Goal: Navigation & Orientation: Go to known website

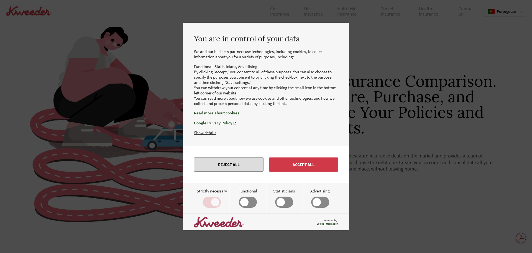
click at [249, 163] on button "Reject all" at bounding box center [229, 164] width 70 height 14
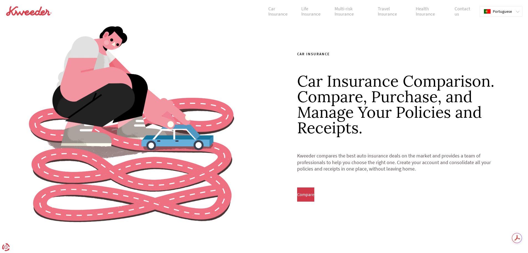
click at [517, 12] on icon at bounding box center [517, 12] width 3 height 2
click at [518, 14] on div "Select your language .pt0{fill:red}.pt2{fill:#ff0}.pt3{fill:#fff}.pt4{fill:#039…" at bounding box center [501, 11] width 43 height 11
click at [518, 11] on icon at bounding box center [517, 12] width 3 height 2
click at [514, 10] on div ".pt0{fill:red}.pt2{fill:#ff0}.pt3{fill:#fff}.pt4{fill:#039} [DEMOGRAPHIC_DATA]" at bounding box center [498, 11] width 36 height 10
click at [496, 10] on font "Portuguese" at bounding box center [502, 11] width 19 height 5
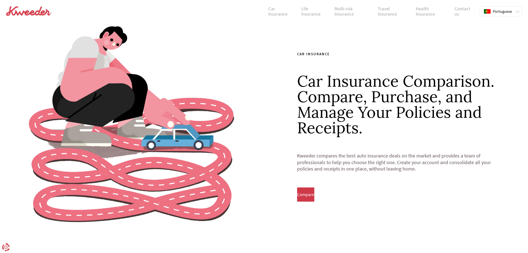
click at [498, 11] on font "Portuguese" at bounding box center [502, 11] width 19 height 5
click at [498, 20] on font "English" at bounding box center [499, 22] width 12 height 5
